Goal: Transaction & Acquisition: Purchase product/service

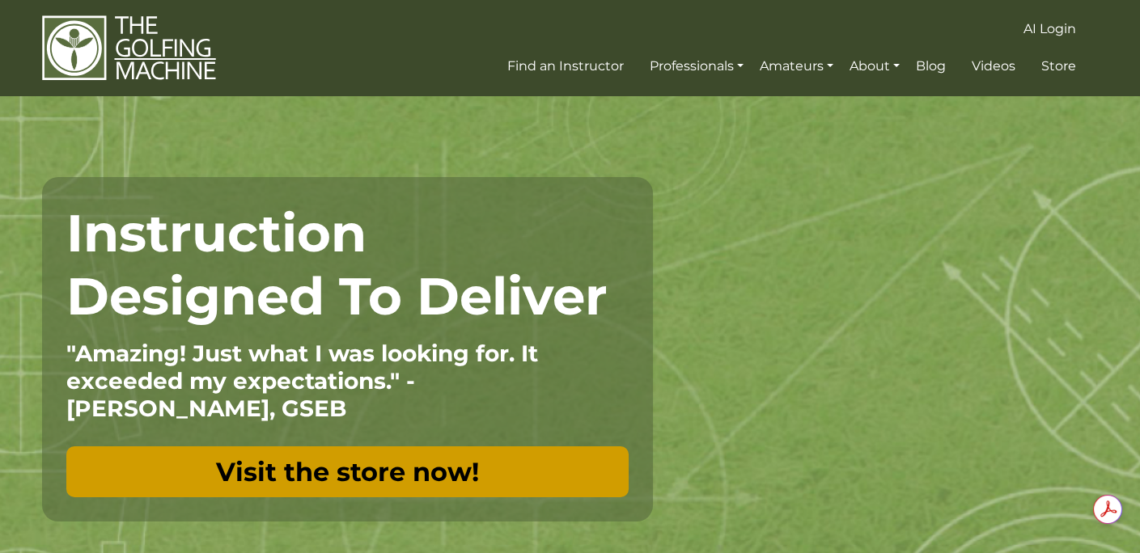
click at [311, 468] on link "Visit the store now!" at bounding box center [347, 472] width 562 height 51
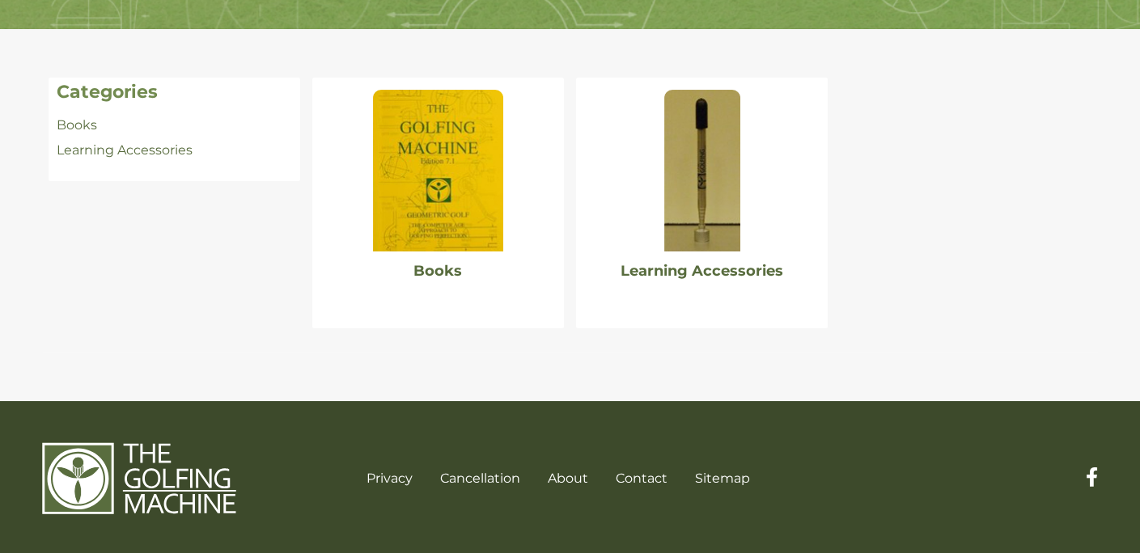
scroll to position [318, 0]
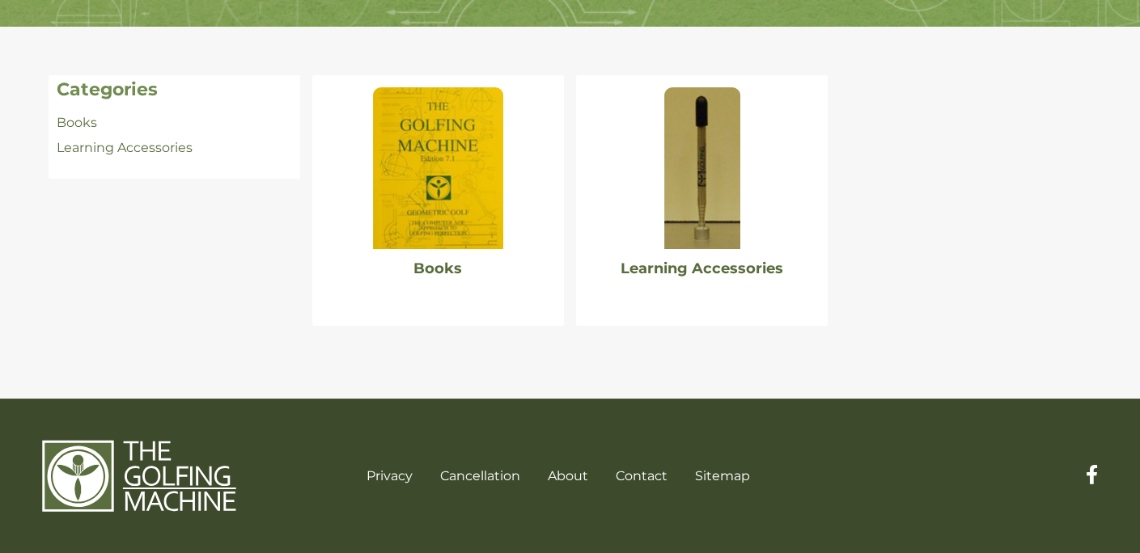
click at [460, 197] on img at bounding box center [437, 168] width 129 height 162
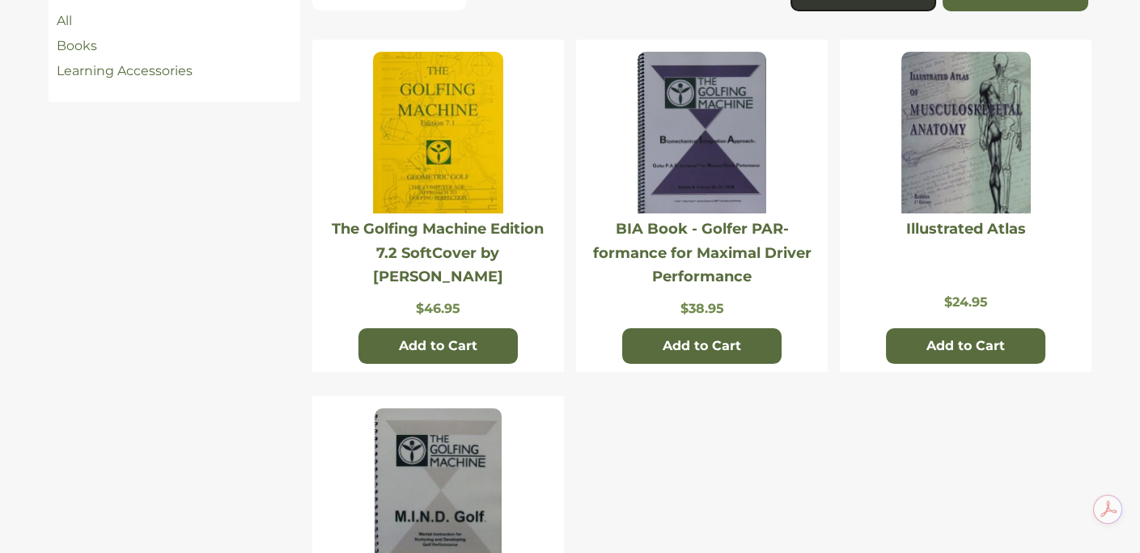
scroll to position [324, 0]
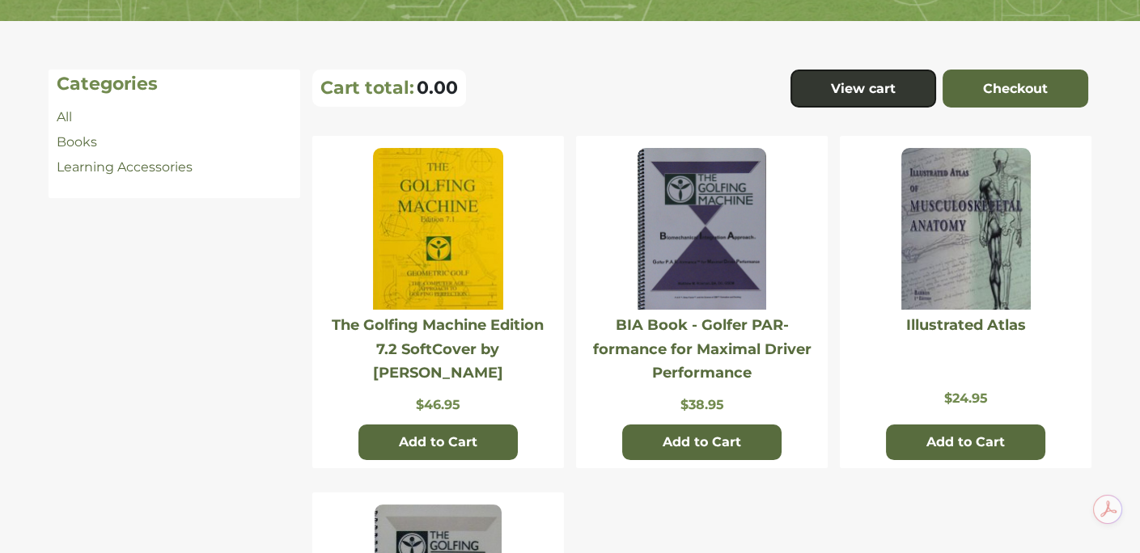
click at [416, 216] on img at bounding box center [437, 229] width 129 height 162
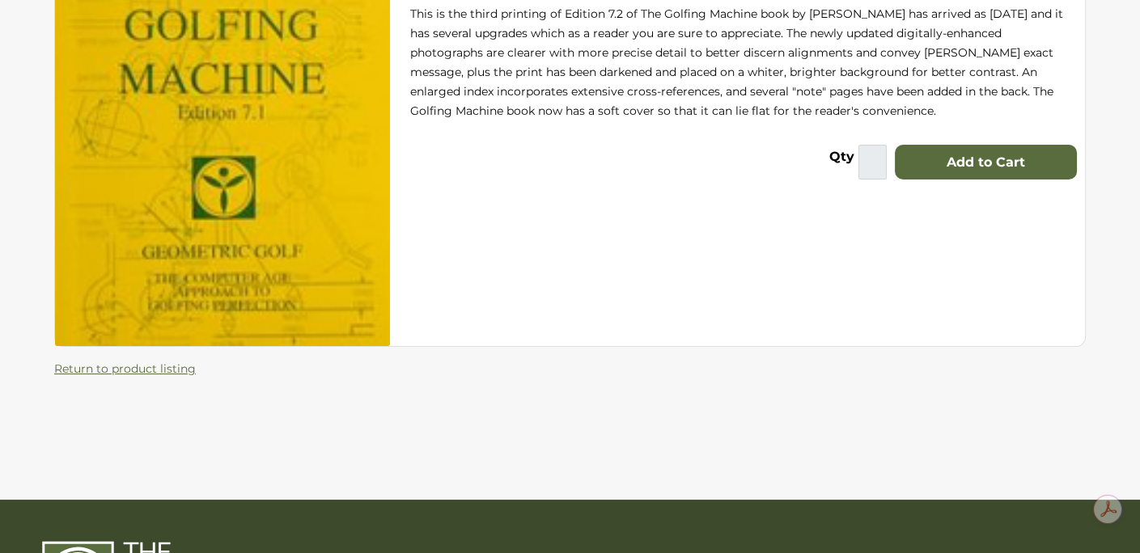
scroll to position [417, 0]
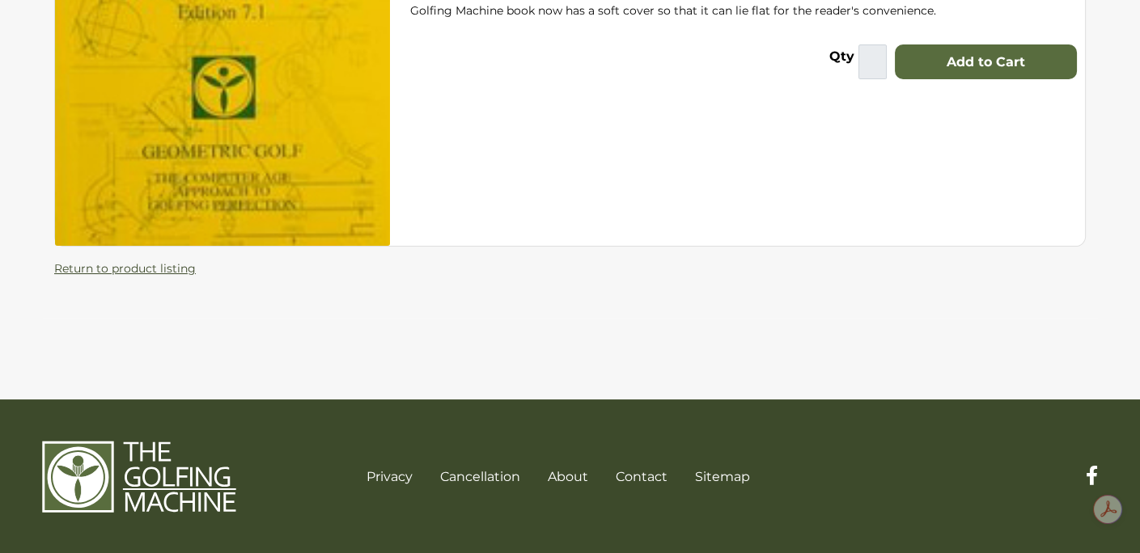
click at [162, 267] on link "Return to product listing" at bounding box center [125, 268] width 142 height 15
